Goal: Find specific page/section: Find specific page/section

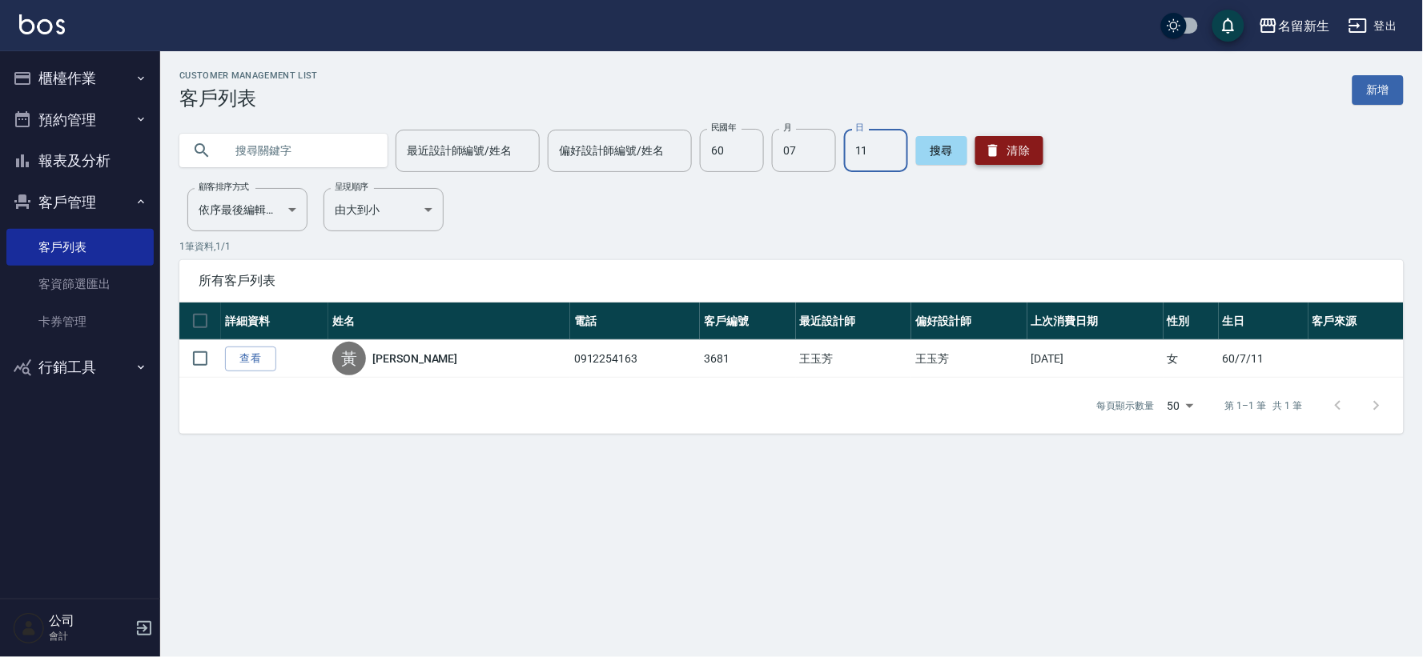
click at [1001, 154] on button "清除" at bounding box center [1009, 150] width 68 height 29
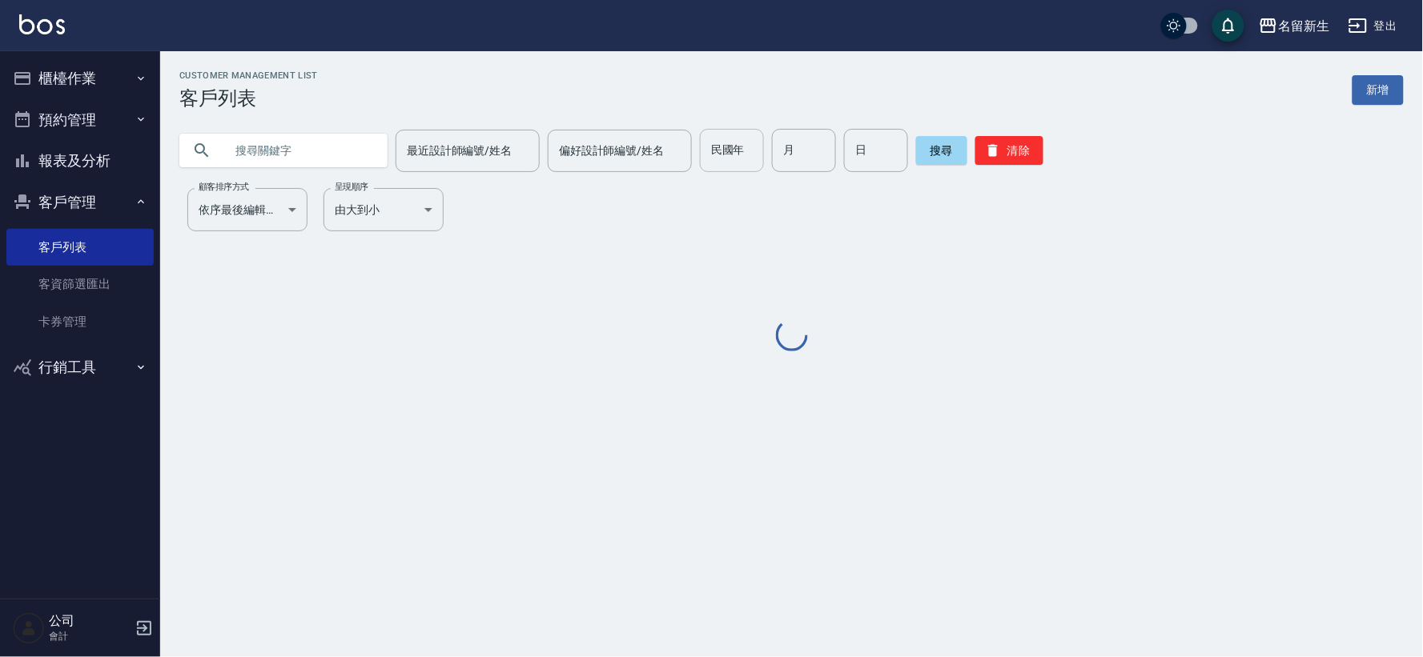
click at [729, 163] on input "民國年" at bounding box center [732, 150] width 64 height 43
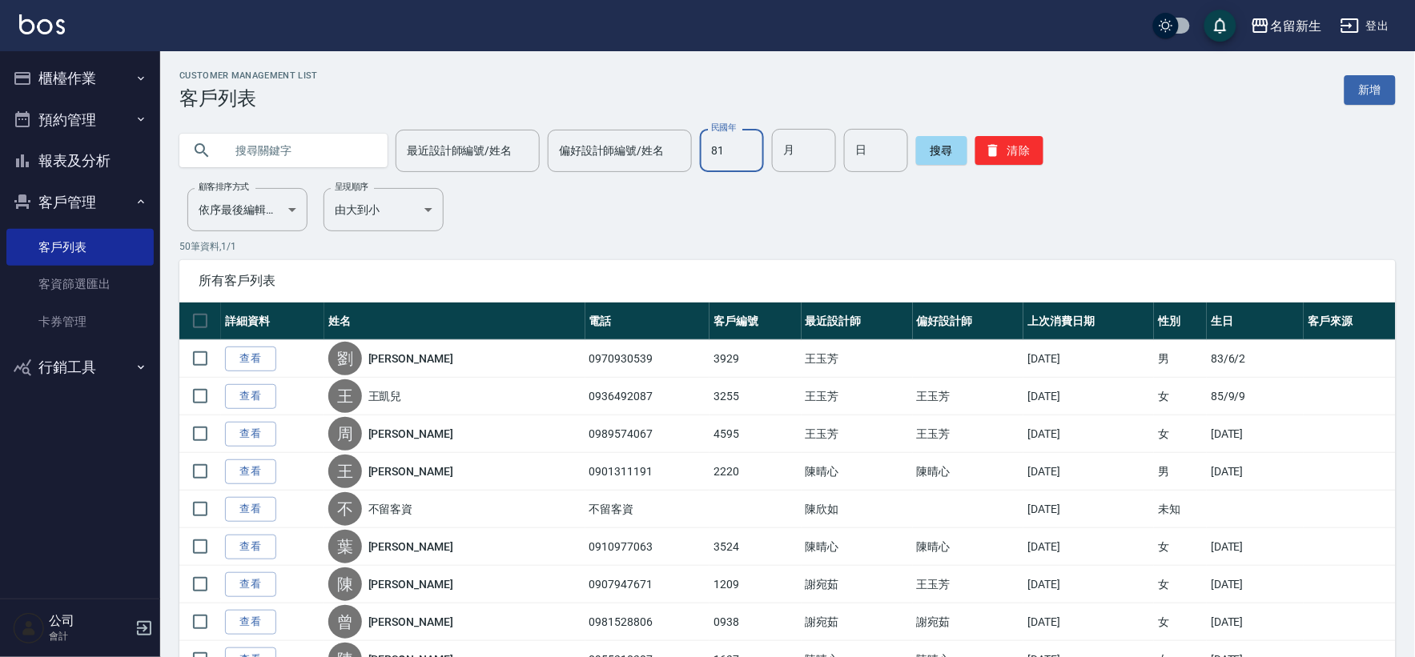
type input "81"
type input "06"
type input "26"
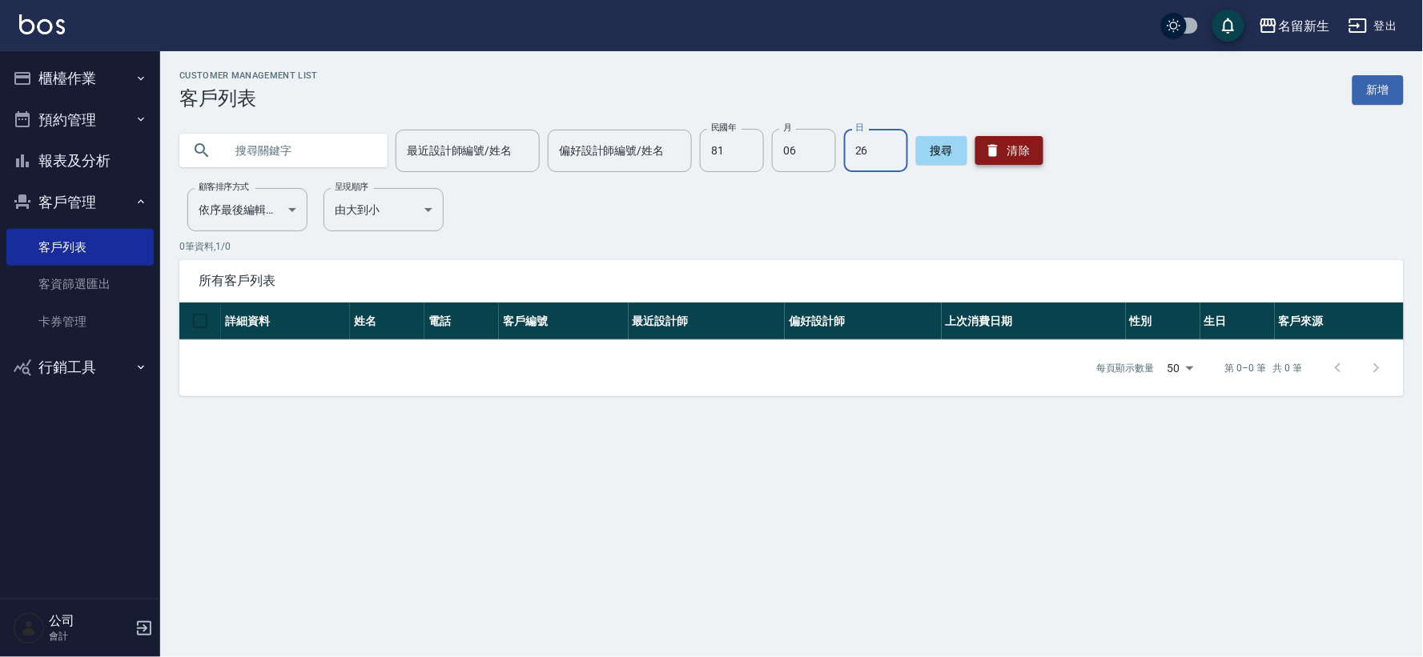
click at [1004, 142] on button "清除" at bounding box center [1009, 150] width 68 height 29
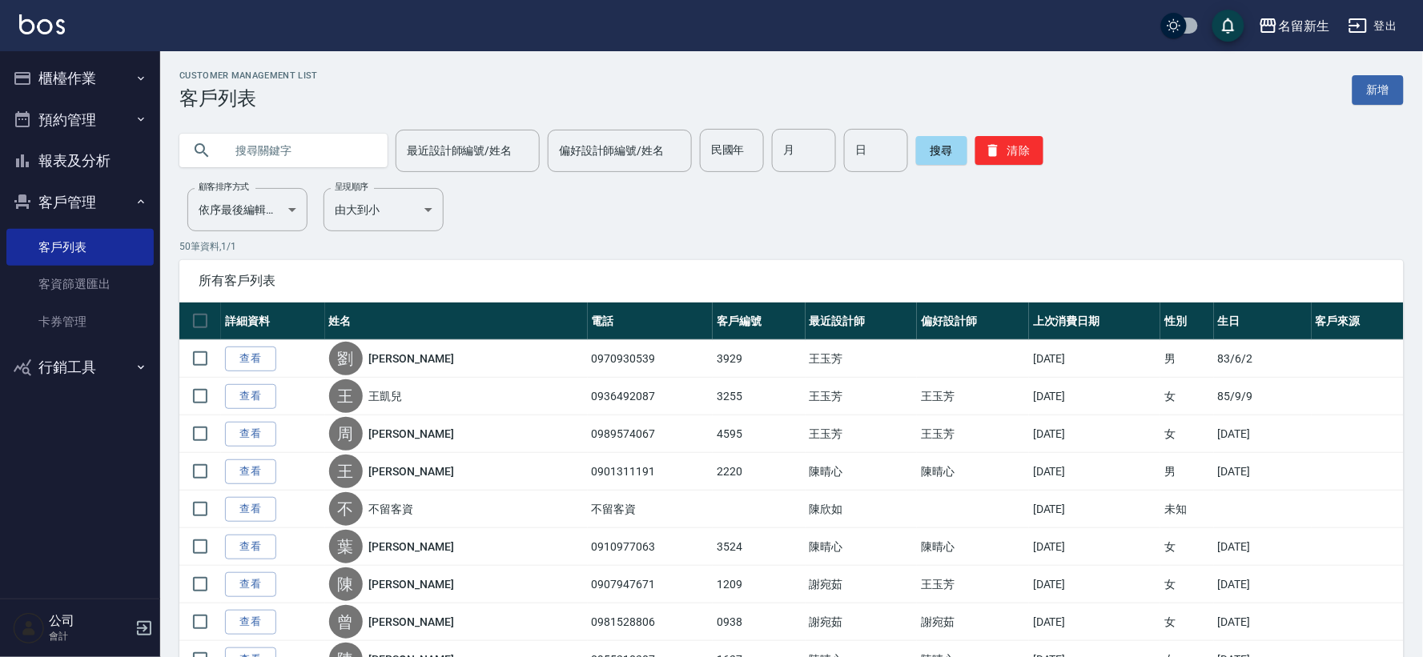
click at [292, 131] on input "text" at bounding box center [299, 150] width 150 height 43
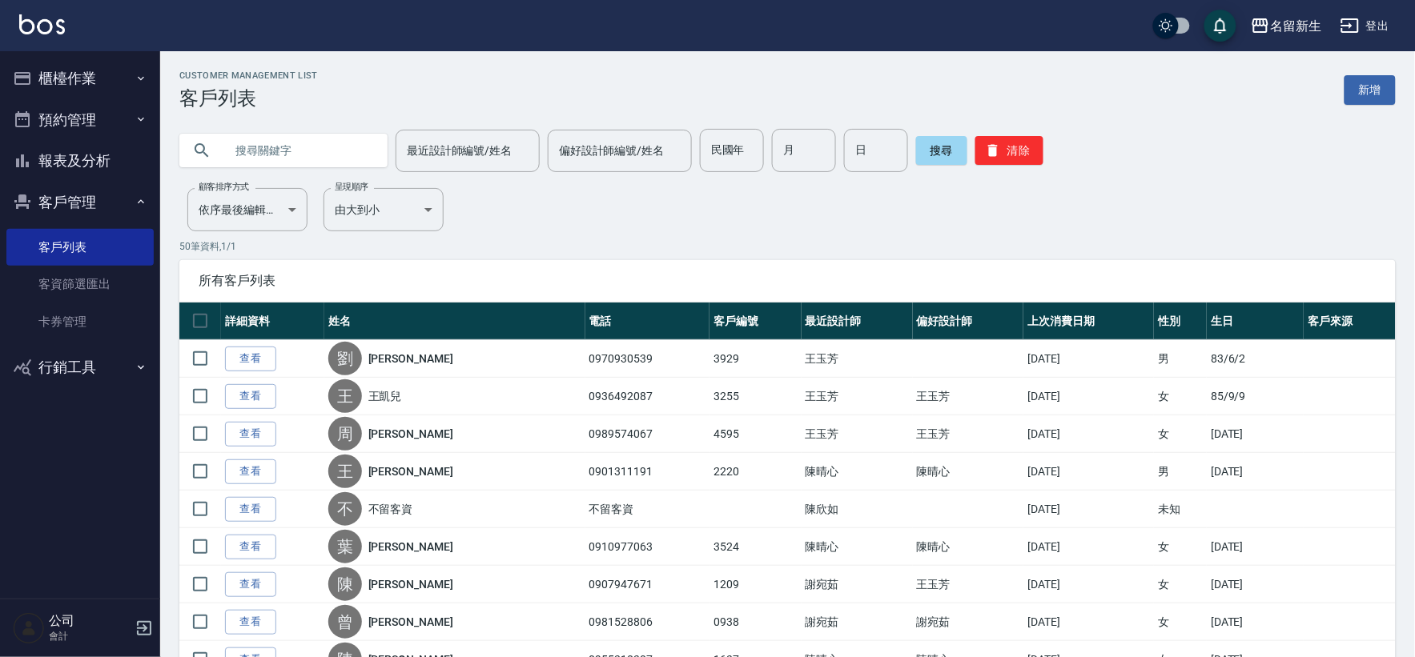
click at [293, 154] on input "text" at bounding box center [299, 150] width 150 height 43
type input "[PERSON_NAME]"
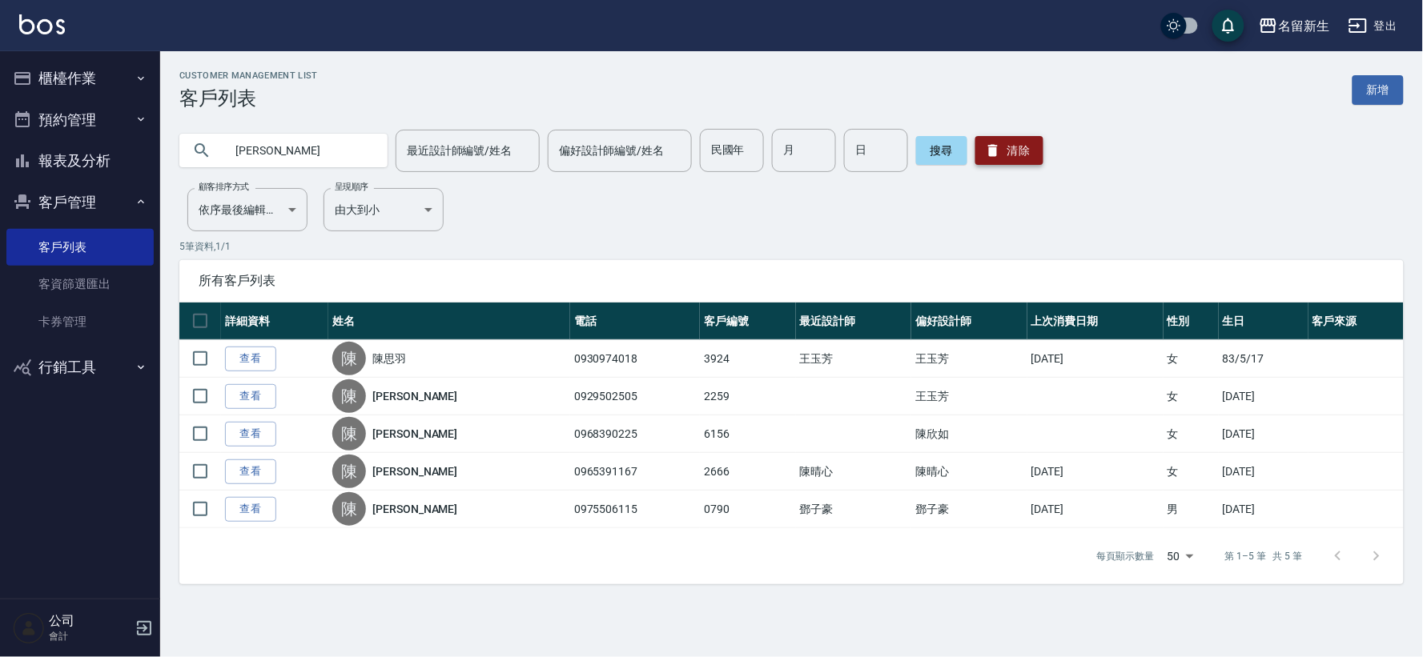
click at [996, 146] on button "清除" at bounding box center [1009, 150] width 68 height 29
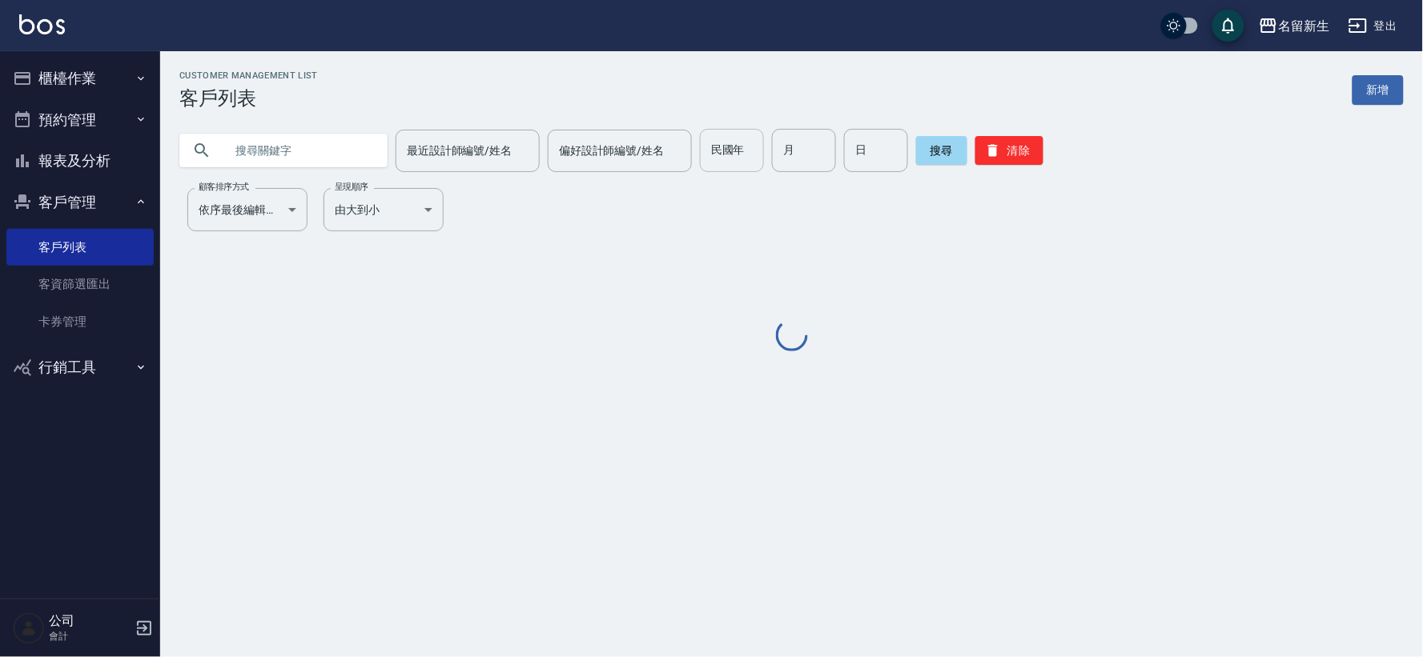
click at [732, 154] on div "民國年 民國年" at bounding box center [732, 150] width 64 height 43
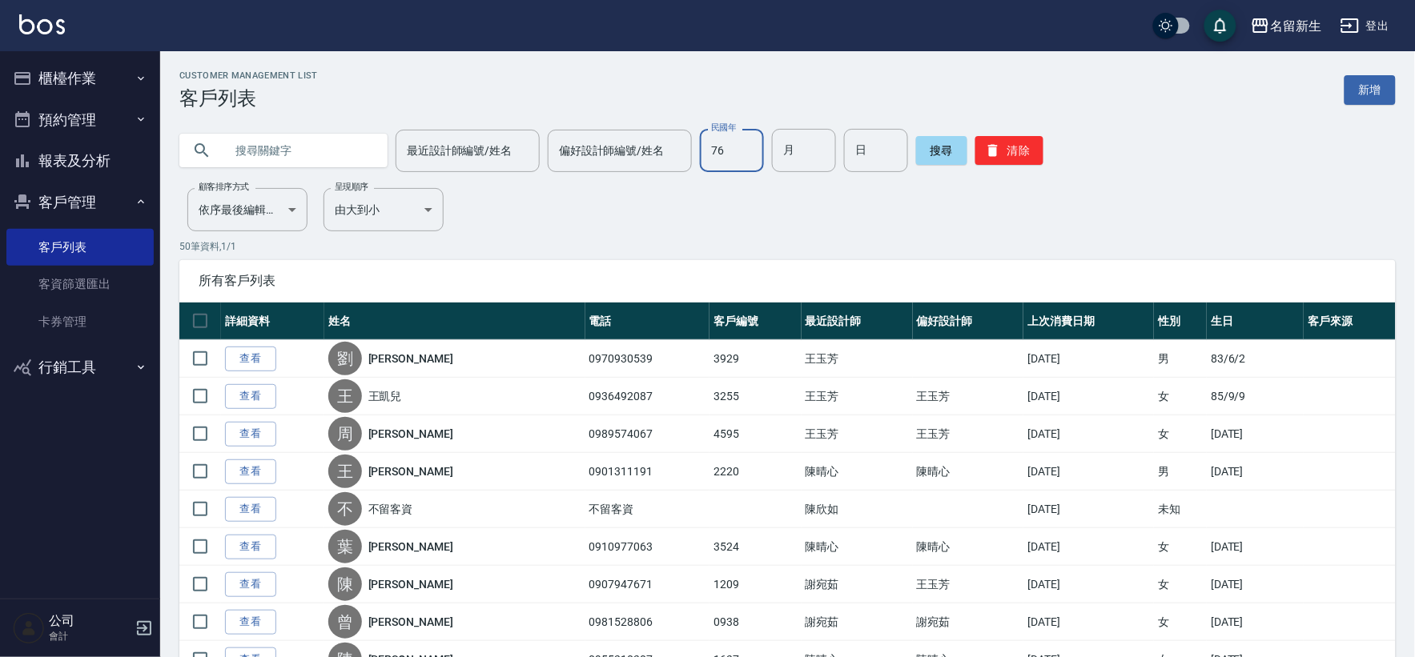
type input "76"
type input "10"
type input "14"
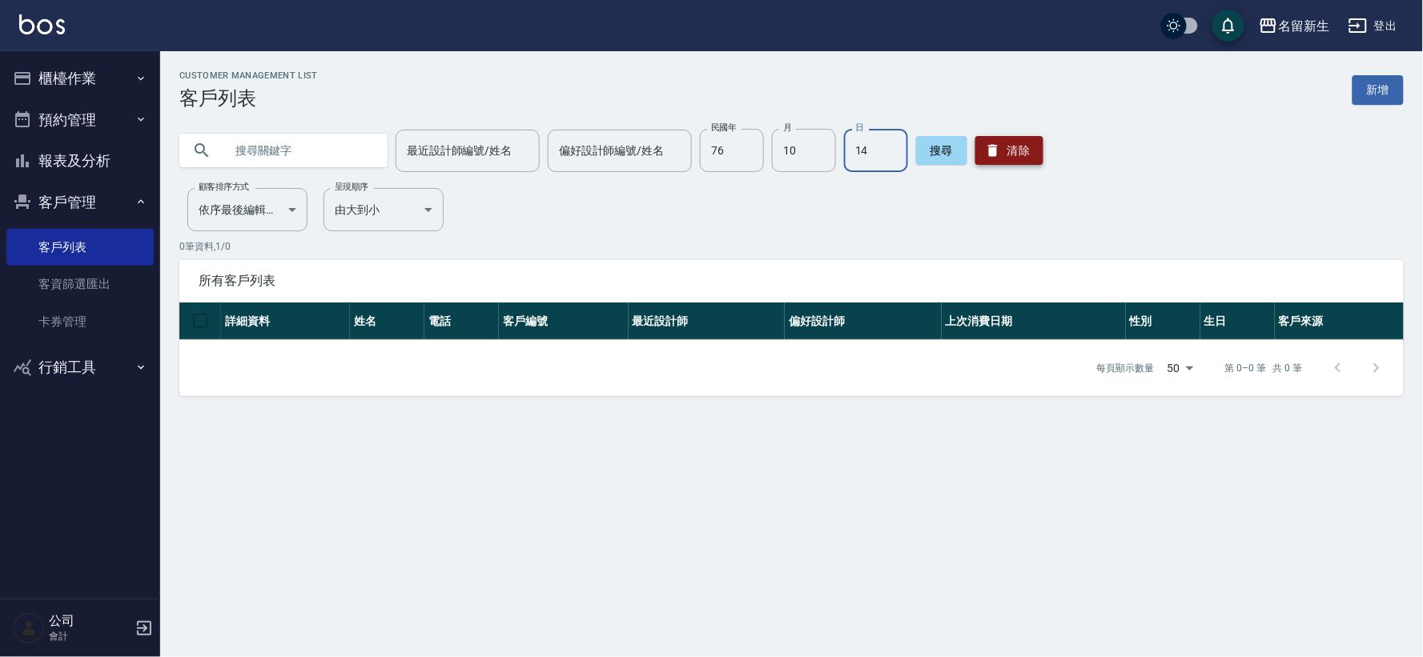
click at [983, 162] on button "清除" at bounding box center [1009, 150] width 68 height 29
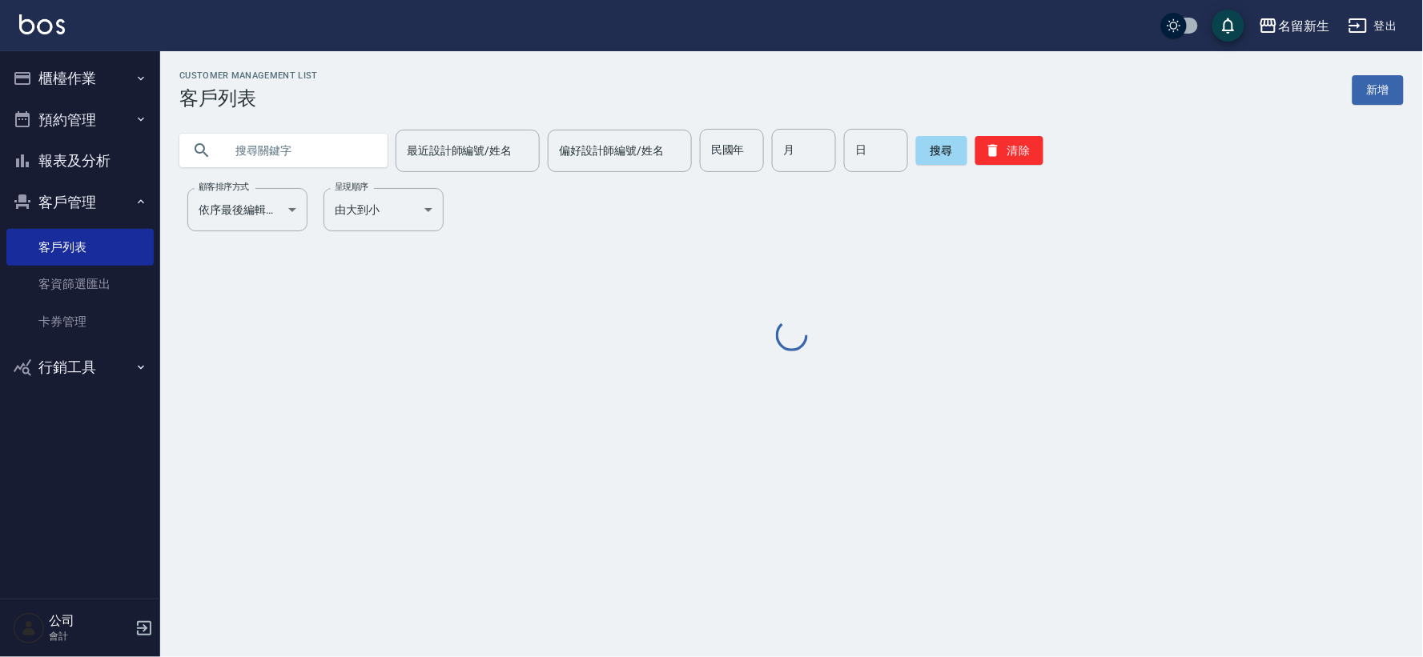
click at [327, 156] on input "text" at bounding box center [299, 150] width 150 height 43
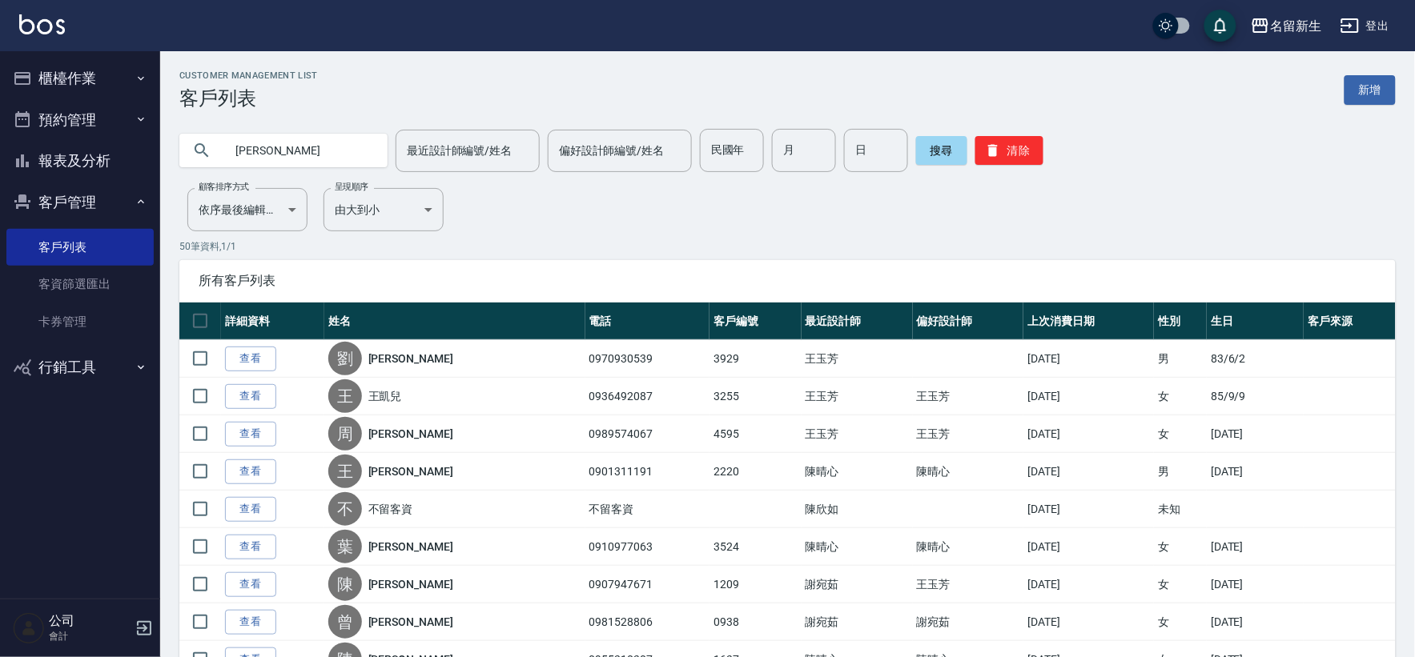
type input "[PERSON_NAME]"
